Goal: Task Accomplishment & Management: Manage account settings

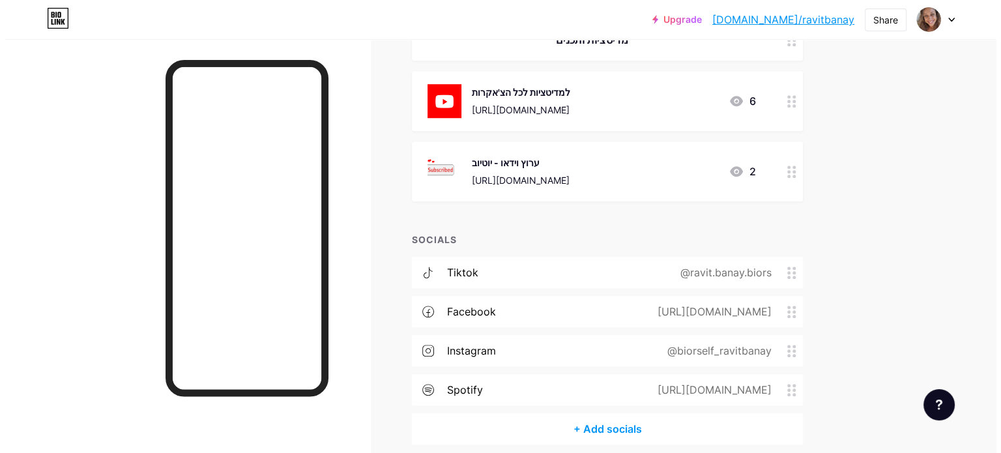
scroll to position [1098, 0]
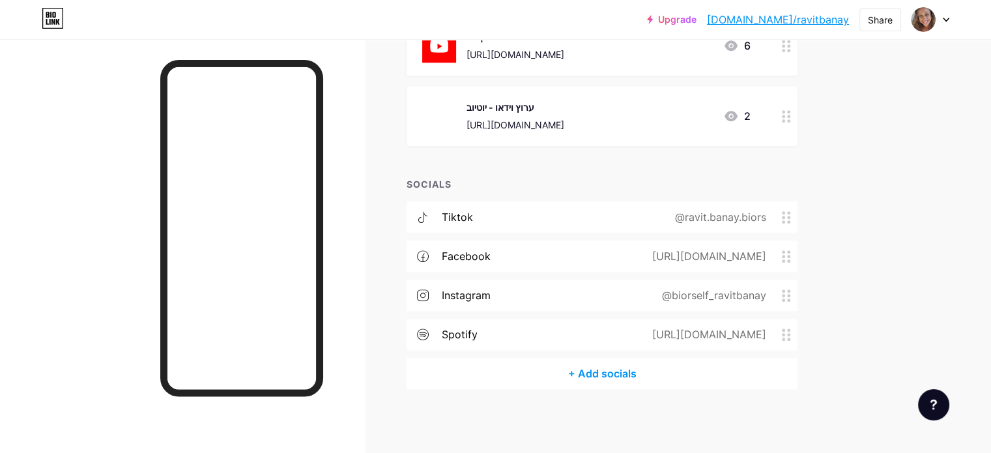
click at [780, 292] on div "@biorself_ravitbanay" at bounding box center [711, 295] width 141 height 16
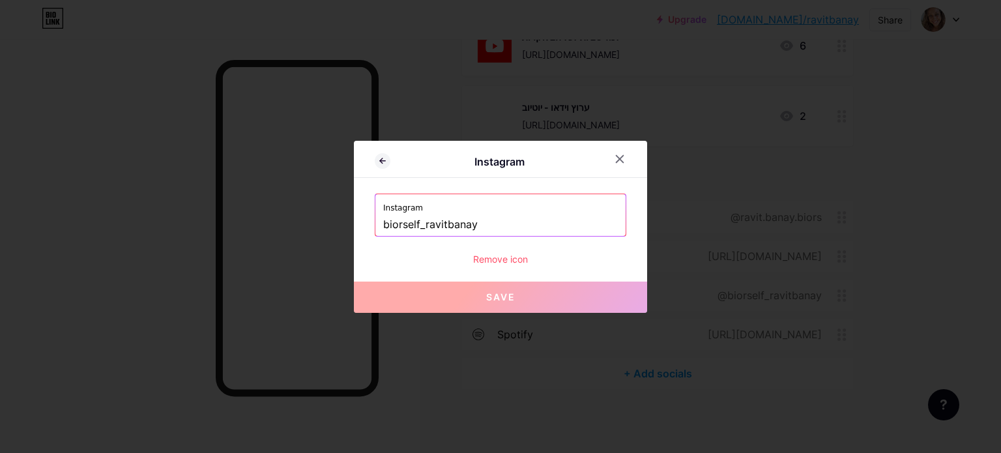
click at [439, 224] on input "biorself_ravitbanay" at bounding box center [500, 225] width 235 height 22
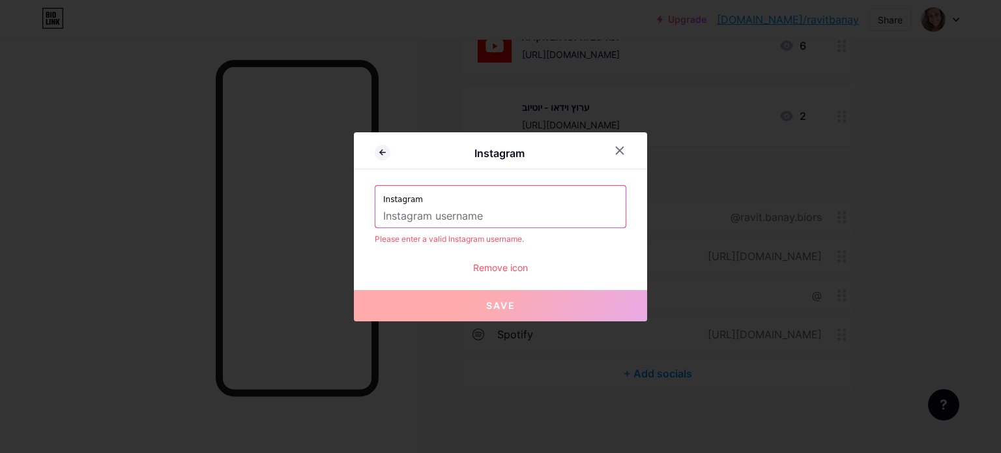
click at [472, 214] on input "text" at bounding box center [500, 216] width 235 height 22
click at [462, 211] on input "text" at bounding box center [500, 216] width 235 height 22
paste input "[URL][DOMAIN_NAME][DOMAIN_NAME]"
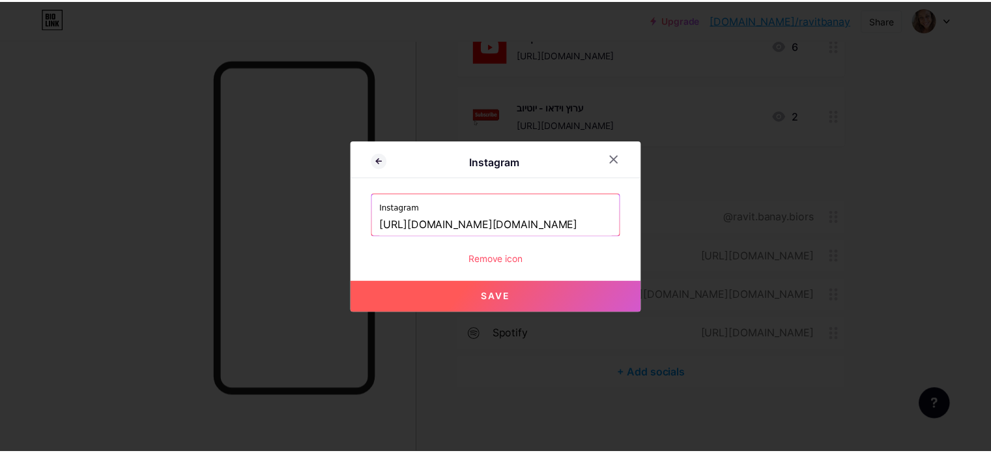
scroll to position [0, 0]
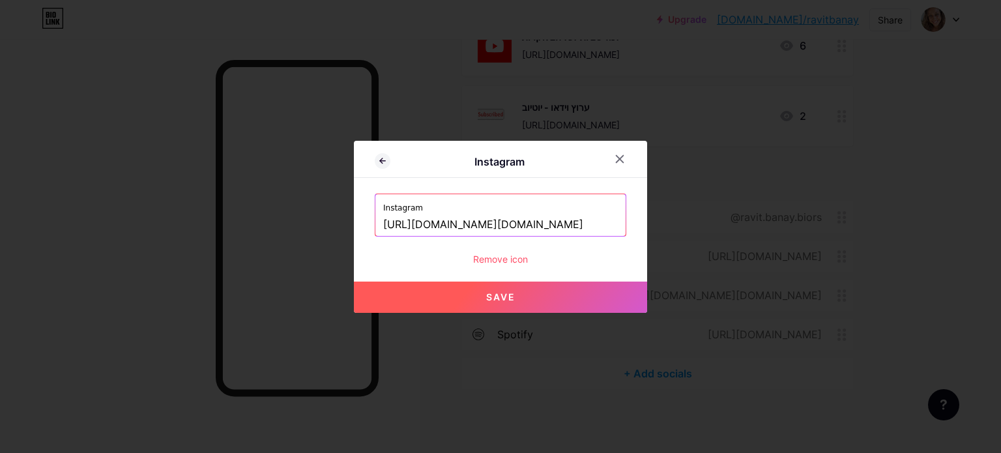
click at [497, 291] on span "Save" at bounding box center [500, 296] width 29 height 11
type input "[URL][DOMAIN_NAME][DOMAIN_NAME][DOMAIN_NAME]"
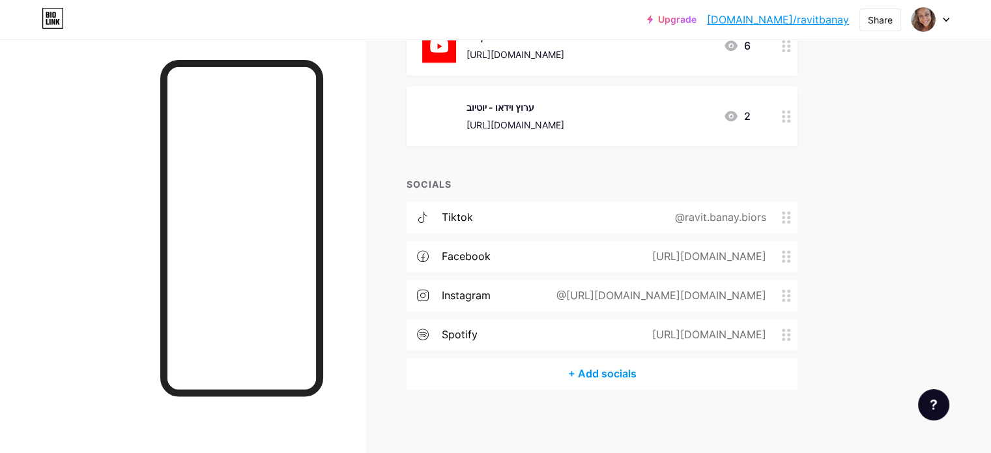
click at [598, 294] on div "@[URL][DOMAIN_NAME][DOMAIN_NAME]" at bounding box center [659, 295] width 246 height 16
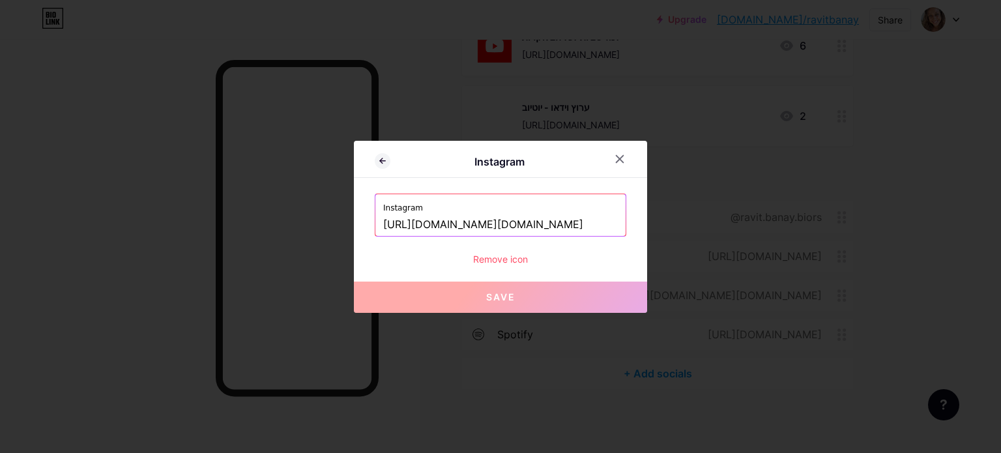
click at [551, 214] on input "[URL][DOMAIN_NAME][DOMAIN_NAME]" at bounding box center [500, 225] width 235 height 22
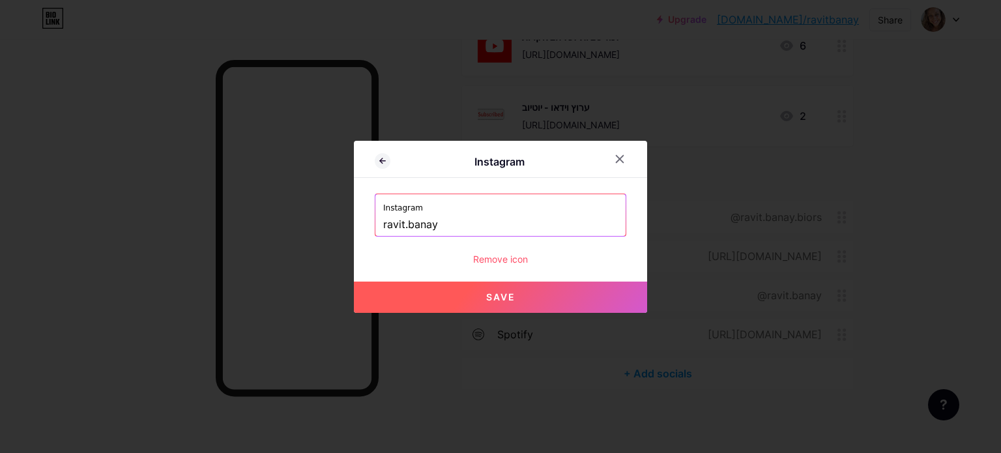
click at [517, 291] on button "Save" at bounding box center [500, 297] width 293 height 31
type input "[URL][DOMAIN_NAME][DOMAIN_NAME]"
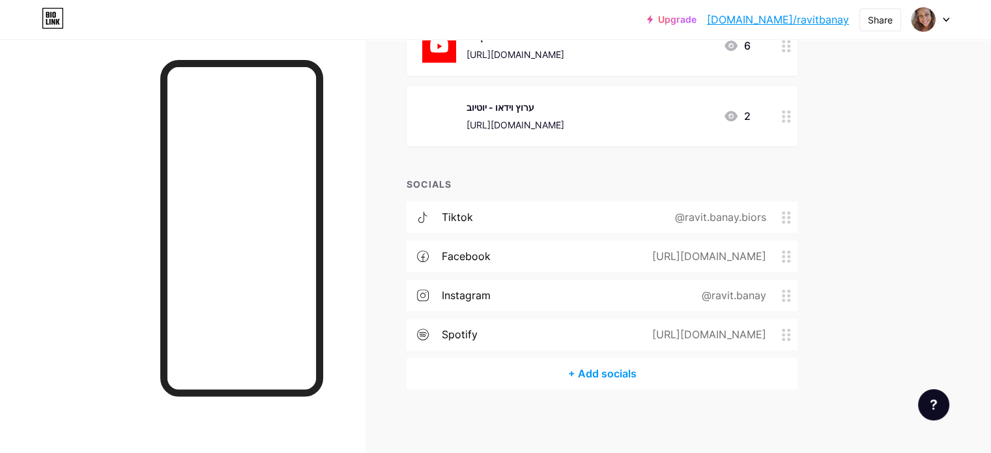
click at [791, 214] on icon at bounding box center [786, 217] width 9 height 12
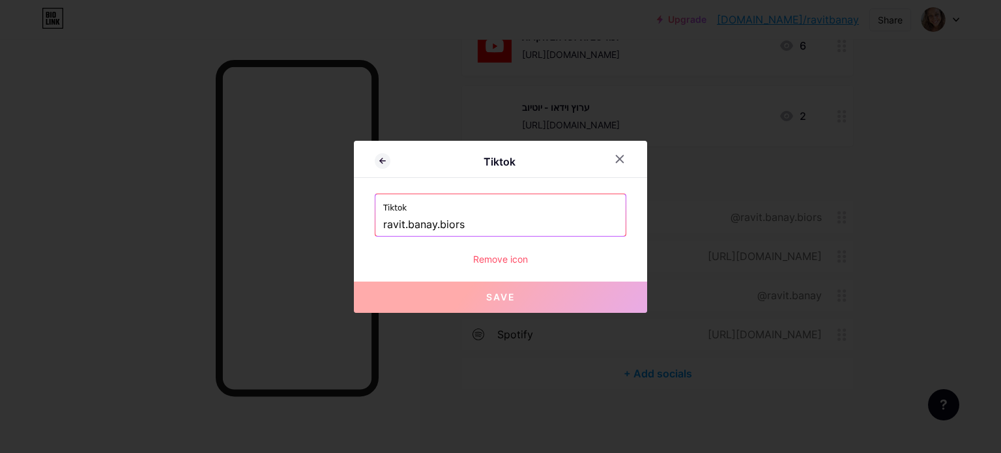
click at [467, 218] on input "ravit.banay.biors" at bounding box center [500, 225] width 235 height 22
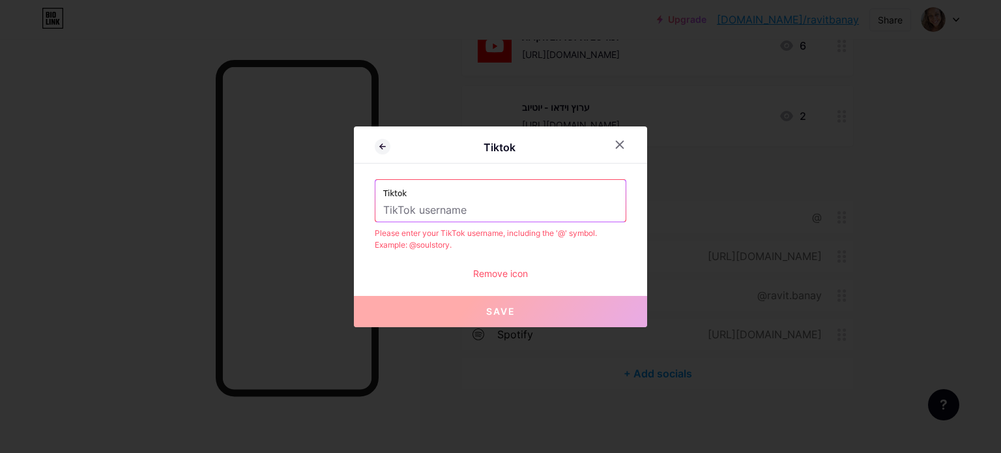
click at [467, 211] on input "text" at bounding box center [500, 210] width 235 height 22
type input "ר"
click at [467, 205] on input "ravit.banay" at bounding box center [500, 210] width 235 height 22
type input "ravit.banay"
click at [378, 209] on div "Tiktok ravit.banay" at bounding box center [500, 201] width 250 height 42
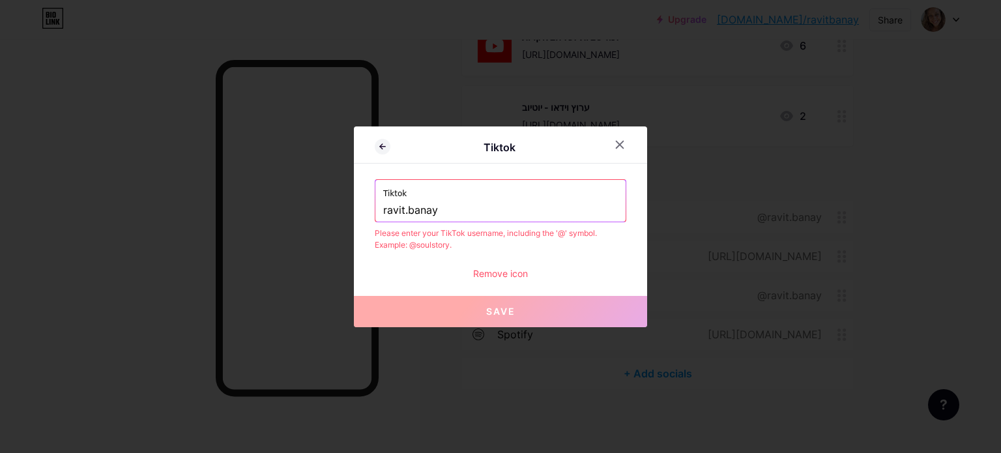
click at [383, 212] on input "ravit.banay" at bounding box center [500, 210] width 235 height 22
paste input "ravit.banay"
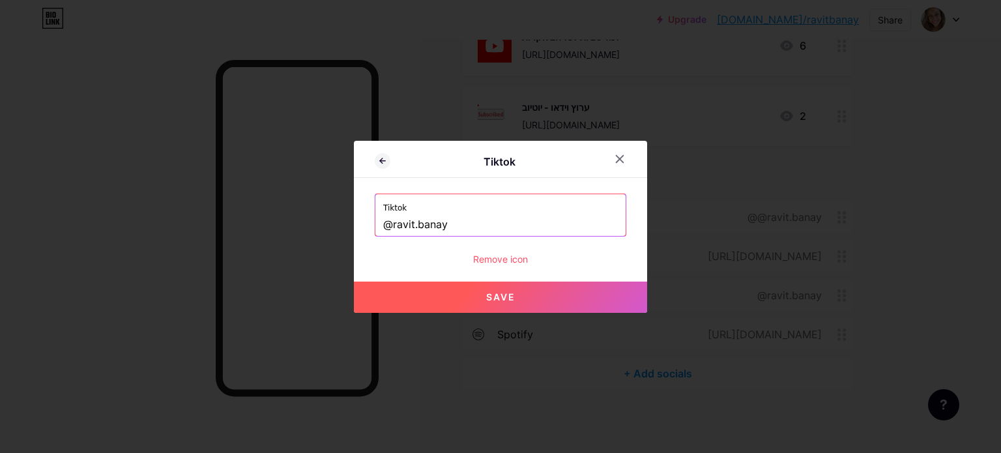
click at [488, 289] on button "Save" at bounding box center [500, 297] width 293 height 31
type input "[URL][DOMAIN_NAME][DOMAIN_NAME]"
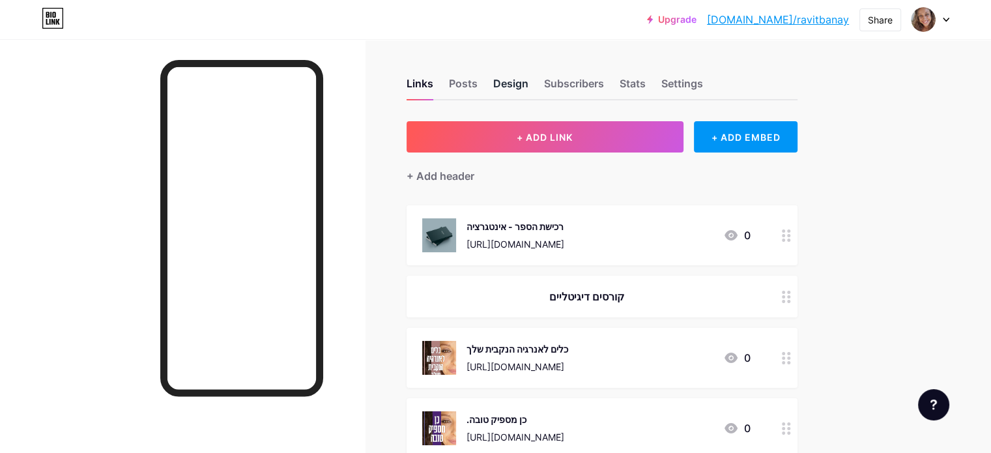
click at [529, 86] on div "Design" at bounding box center [510, 87] width 35 height 23
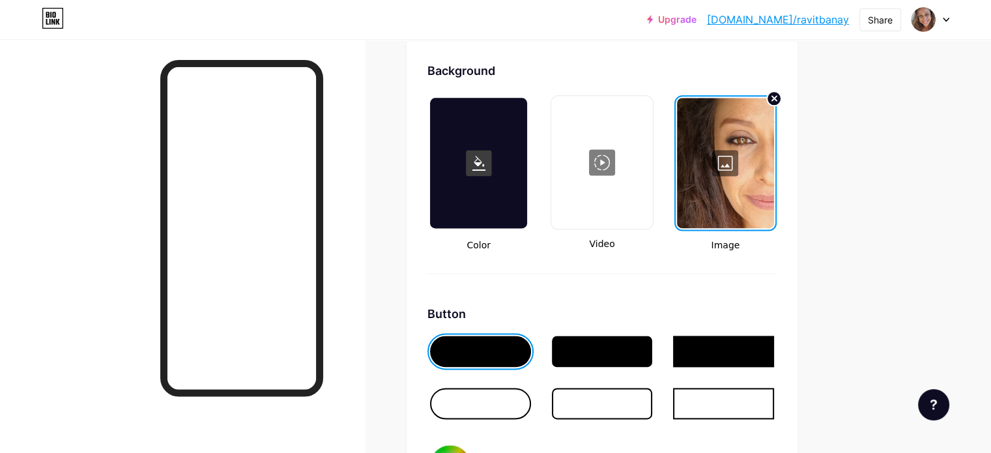
type input "#fdfbf7"
type input "#ffffff"
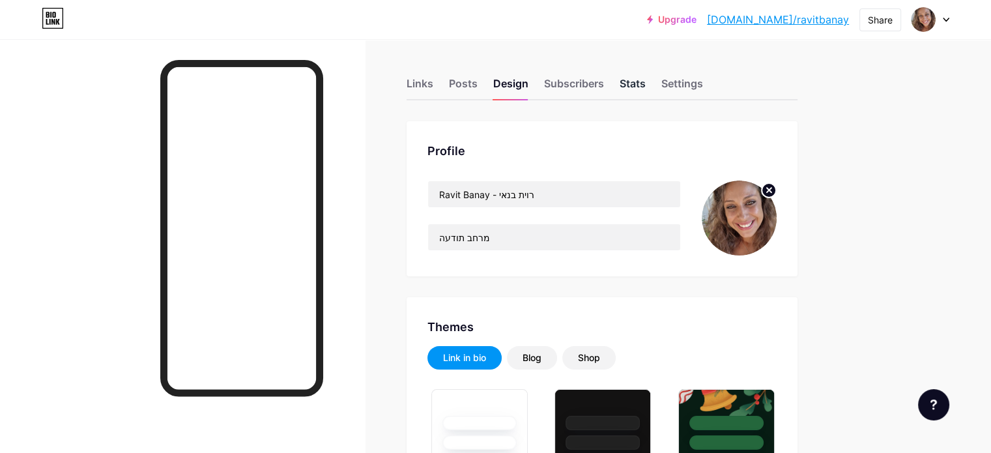
click at [646, 81] on div "Stats" at bounding box center [633, 87] width 26 height 23
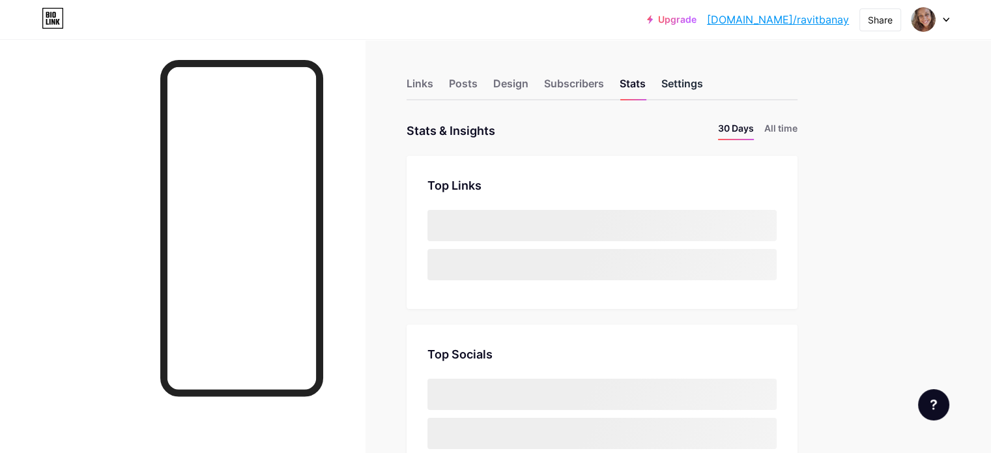
click at [703, 80] on div "Settings" at bounding box center [683, 87] width 42 height 23
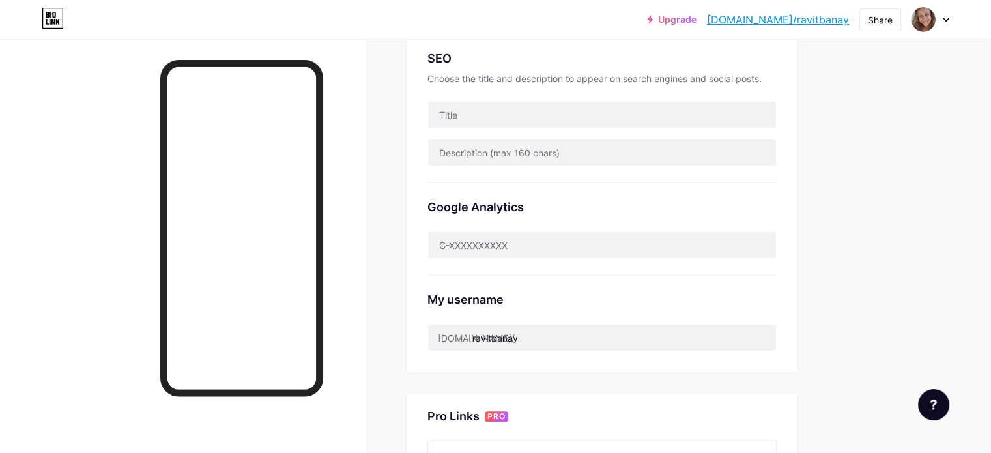
scroll to position [326, 0]
